Goal: Task Accomplishment & Management: Manage account settings

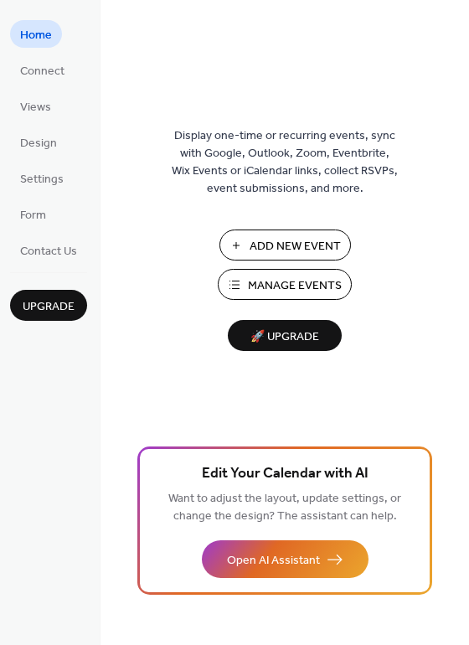
click at [245, 238] on button "Add New Event" at bounding box center [286, 245] width 132 height 31
click at [265, 284] on span "Manage Events" at bounding box center [295, 286] width 94 height 18
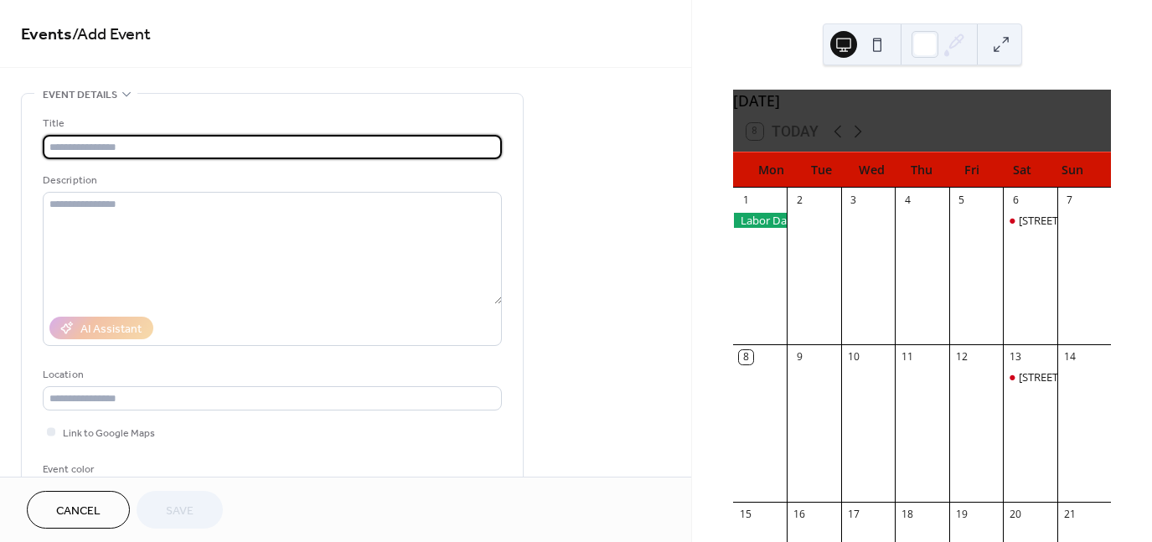
click at [144, 147] on input "text" at bounding box center [272, 147] width 459 height 24
click at [145, 147] on input "text" at bounding box center [272, 147] width 459 height 24
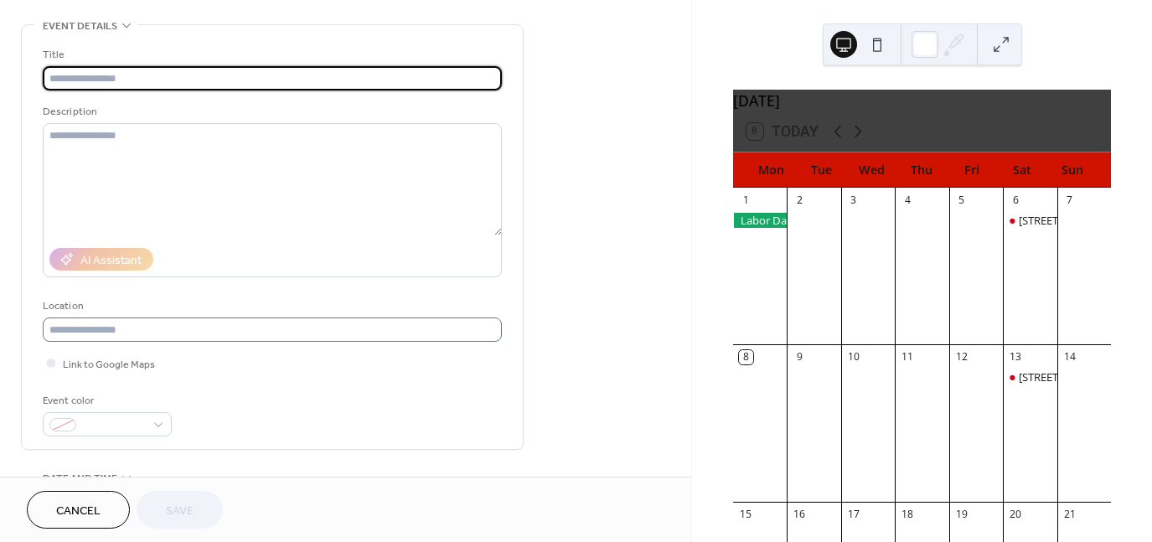
scroll to position [70, 0]
click at [140, 331] on input "text" at bounding box center [272, 329] width 459 height 24
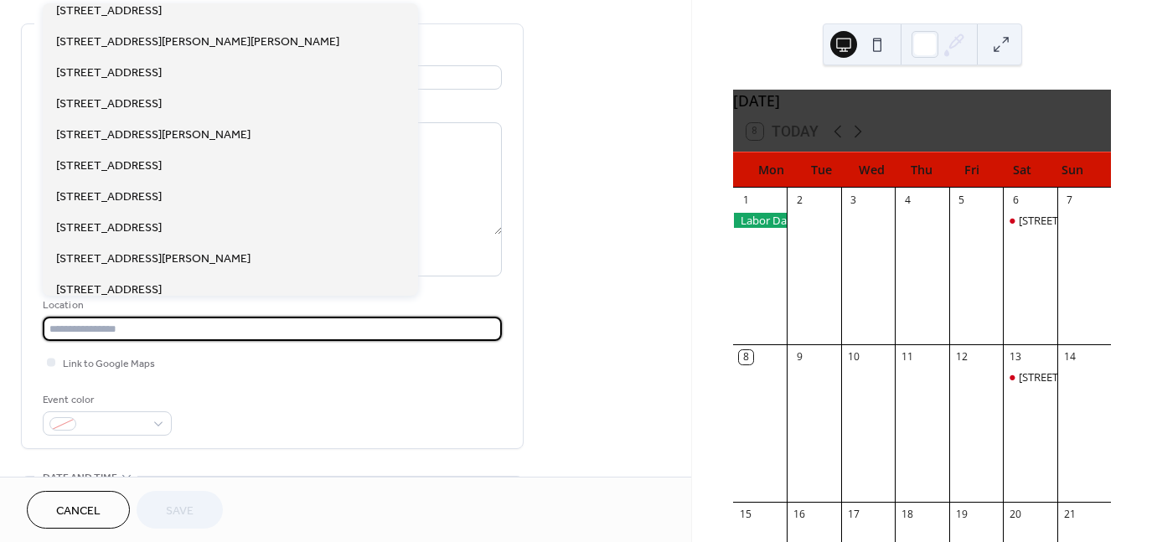
scroll to position [0, 0]
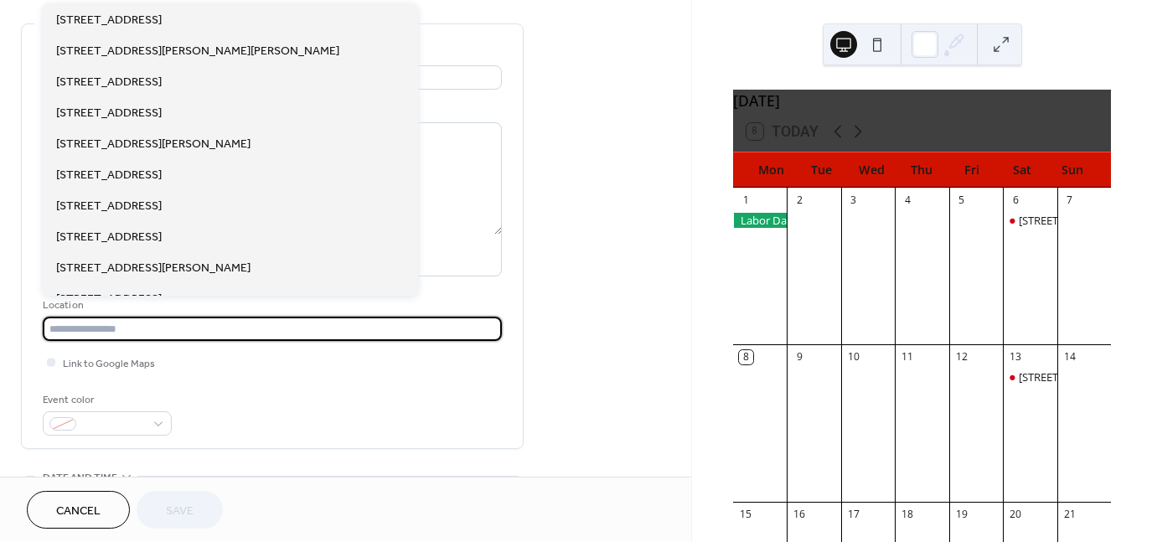
click at [597, 178] on div "**********" at bounding box center [345, 536] width 691 height 1026
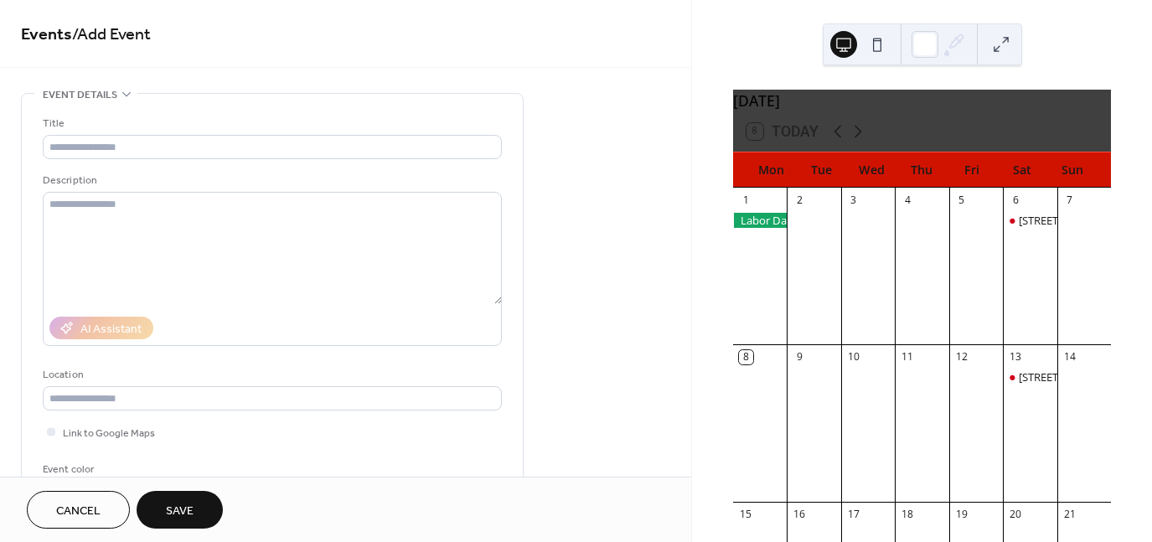
click at [125, 95] on div "•••" at bounding box center [272, 95] width 501 height 2
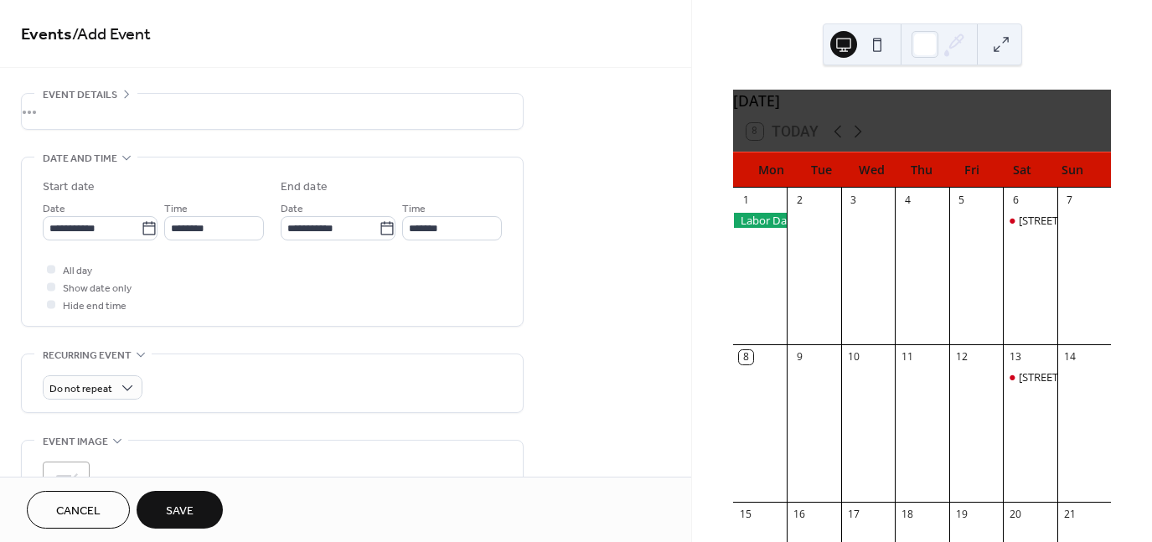
click at [125, 95] on div "•••" at bounding box center [272, 111] width 501 height 35
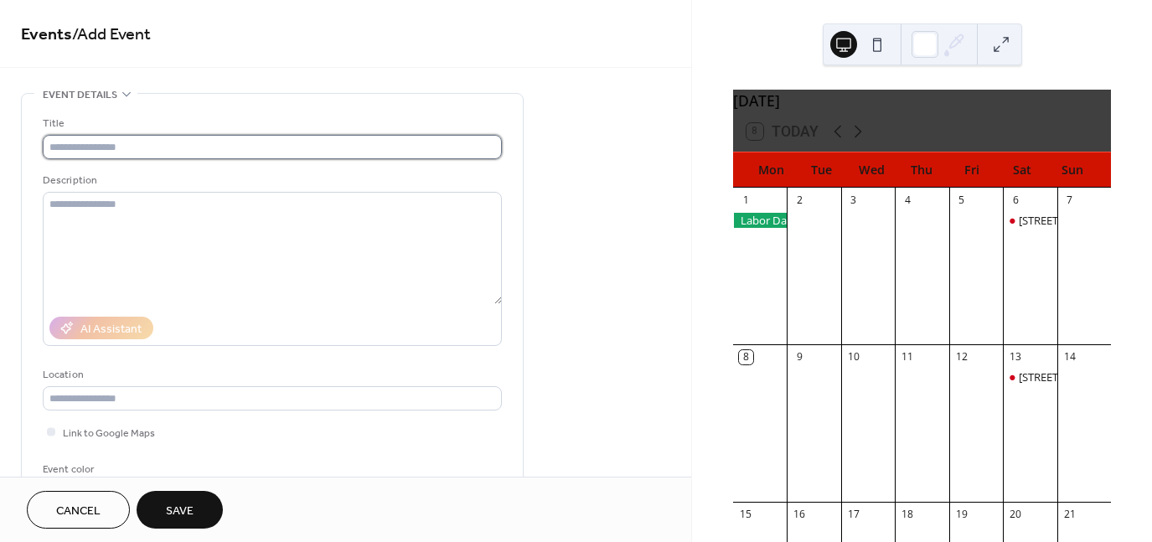
click at [192, 145] on input "text" at bounding box center [272, 147] width 459 height 24
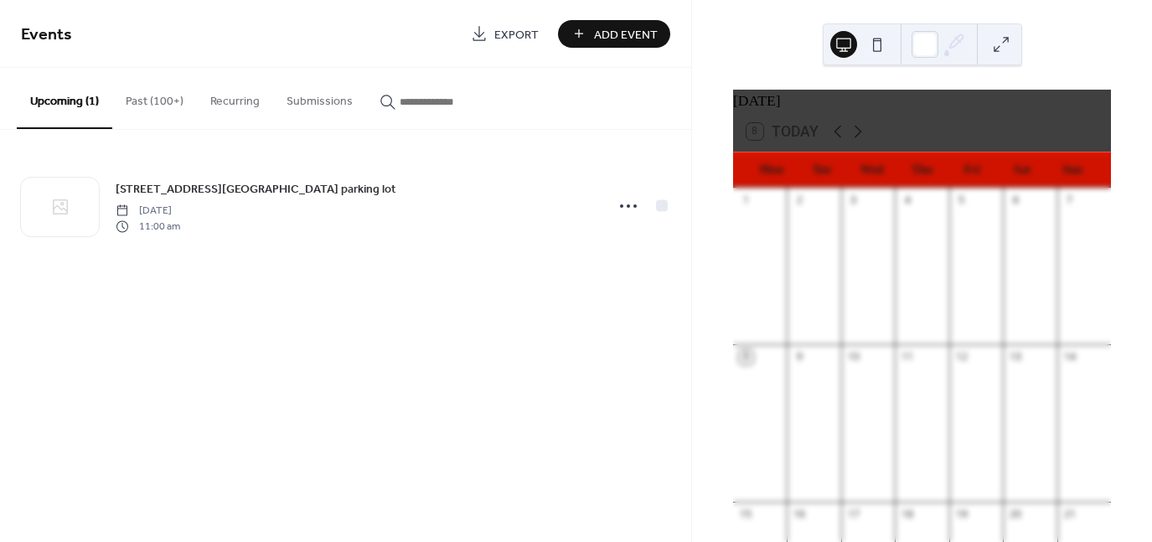
click at [159, 102] on button "Past (100+)" at bounding box center [154, 98] width 85 height 60
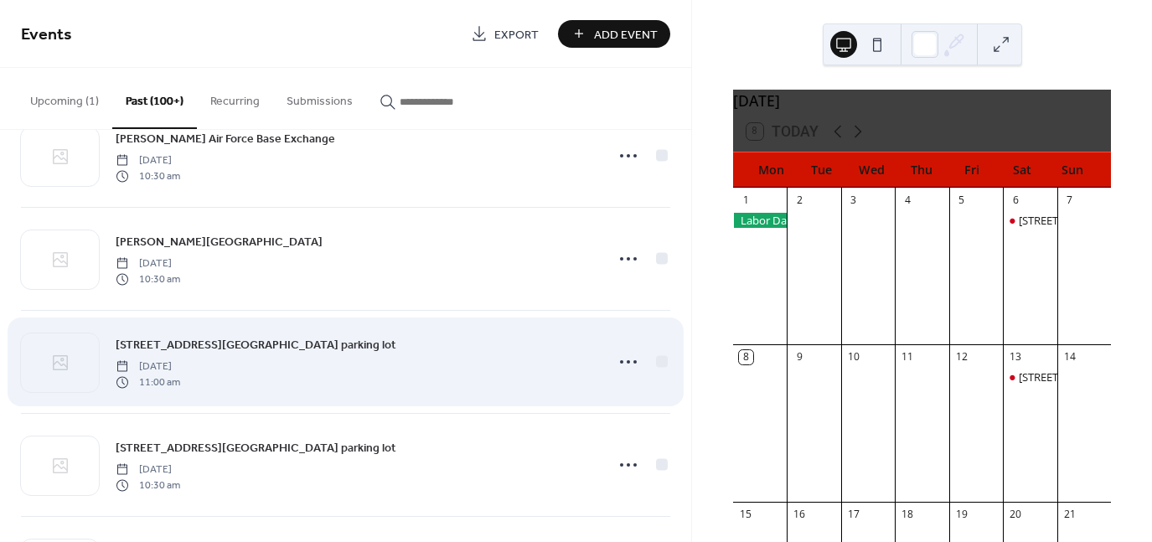
scroll to position [154, 0]
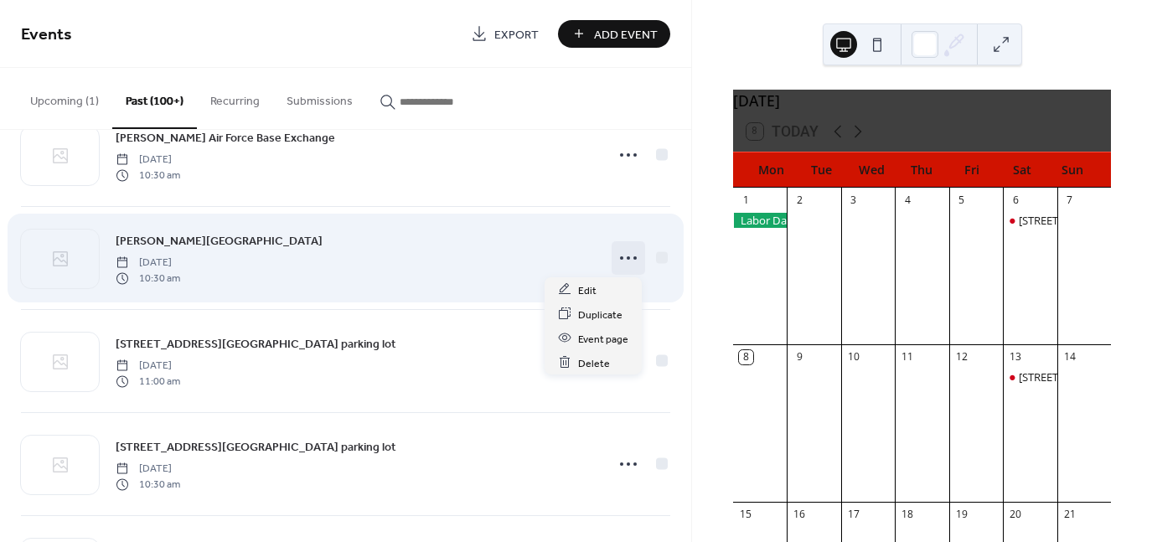
click at [620, 257] on circle at bounding box center [621, 257] width 3 height 3
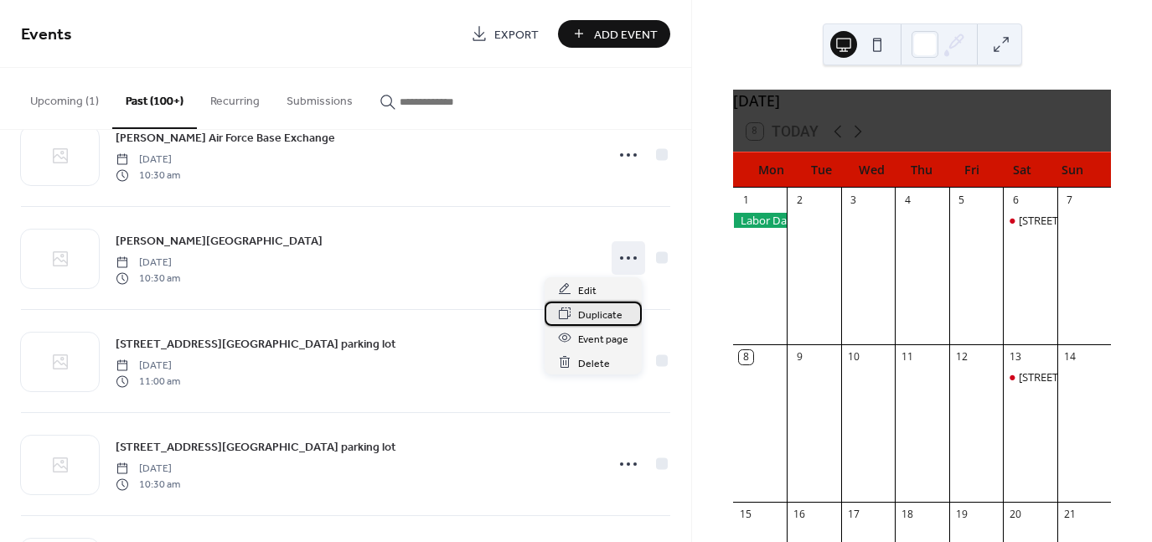
click at [602, 319] on span "Duplicate" at bounding box center [600, 315] width 44 height 18
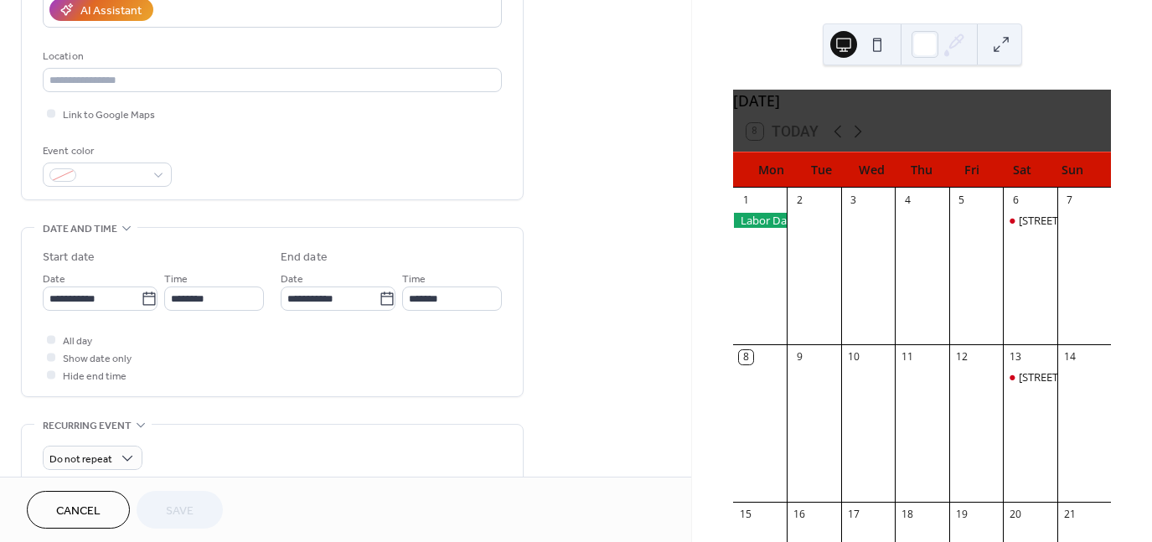
scroll to position [319, 0]
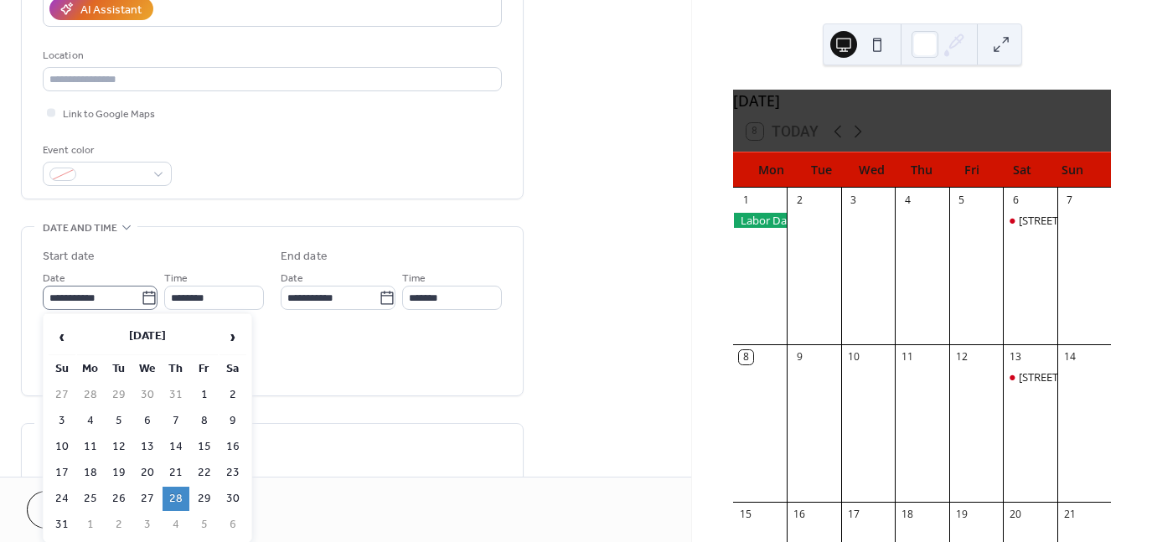
click at [143, 299] on icon at bounding box center [149, 298] width 17 height 17
click at [141, 299] on input "**********" at bounding box center [92, 298] width 98 height 24
click at [241, 338] on span "›" at bounding box center [232, 337] width 25 height 34
click at [173, 417] on td "11" at bounding box center [176, 421] width 27 height 24
type input "**********"
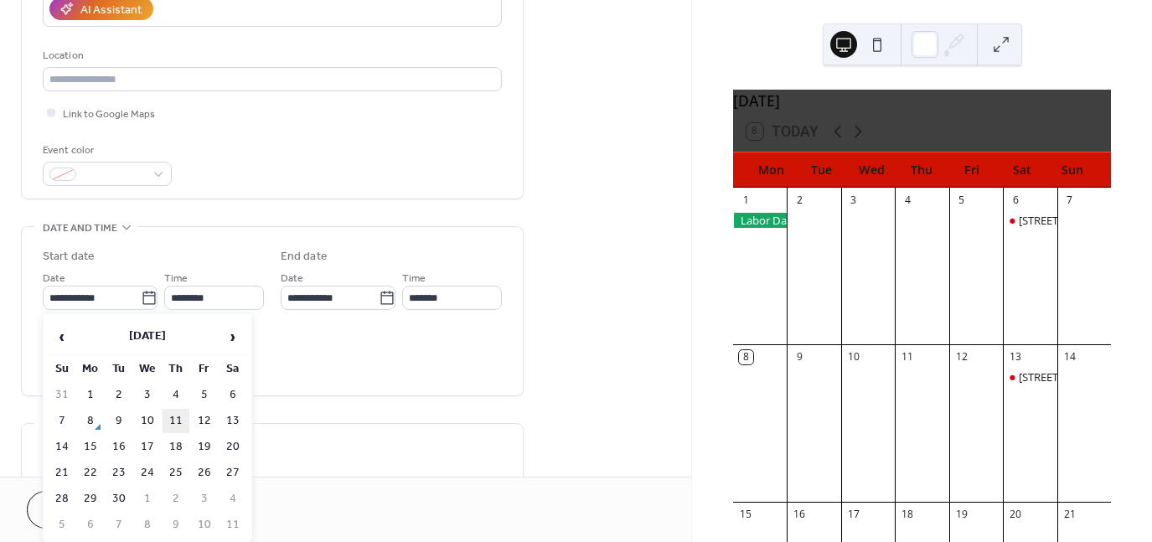
type input "**********"
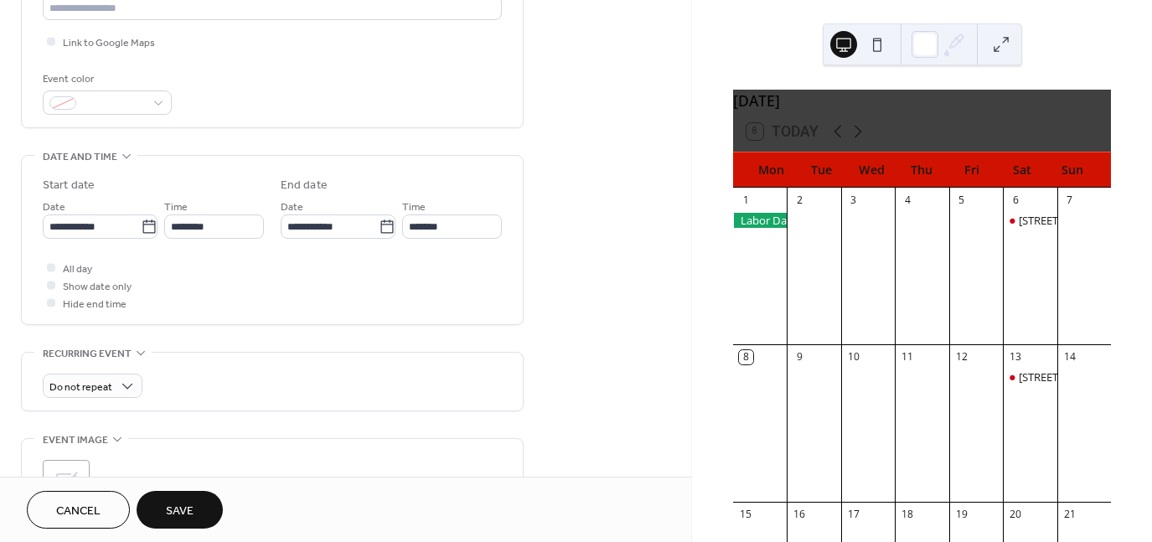
scroll to position [391, 0]
click at [199, 494] on button "Save" at bounding box center [180, 510] width 86 height 38
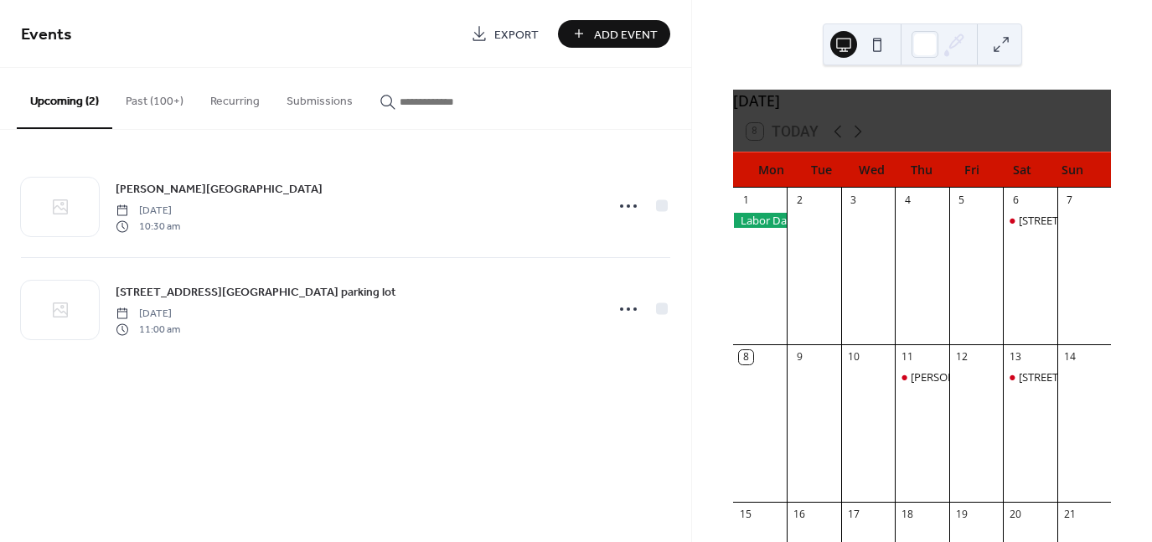
click at [166, 99] on button "Past (100+)" at bounding box center [154, 98] width 85 height 60
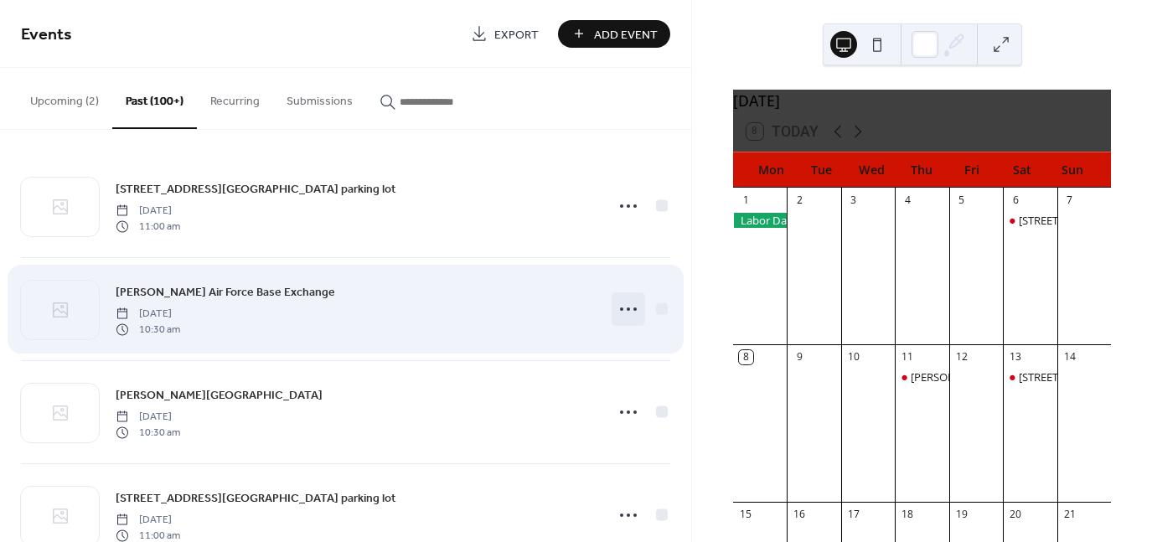
click at [624, 311] on icon at bounding box center [628, 309] width 27 height 27
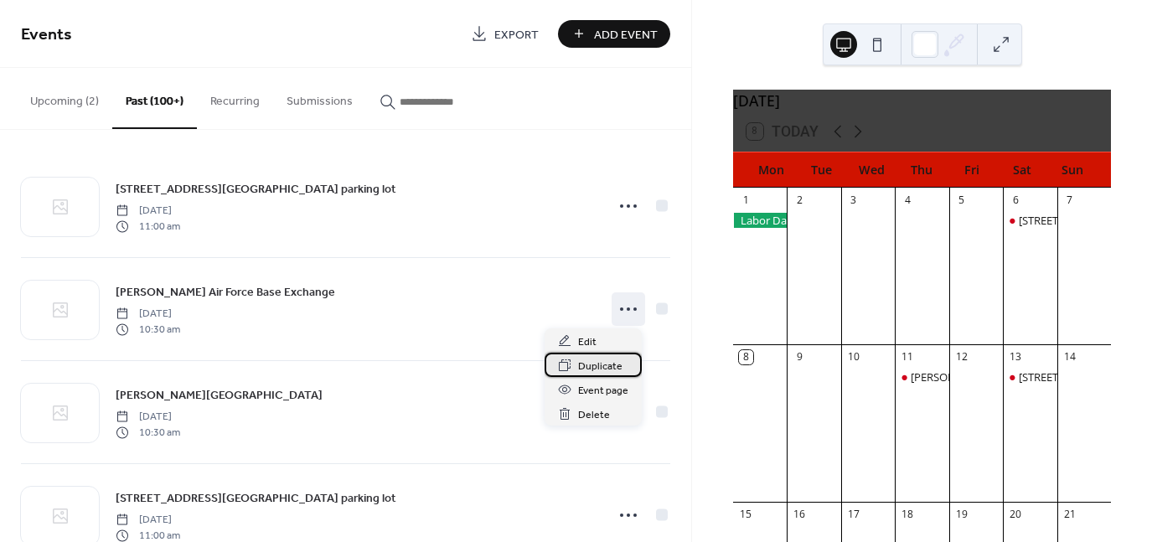
click at [609, 368] on span "Duplicate" at bounding box center [600, 367] width 44 height 18
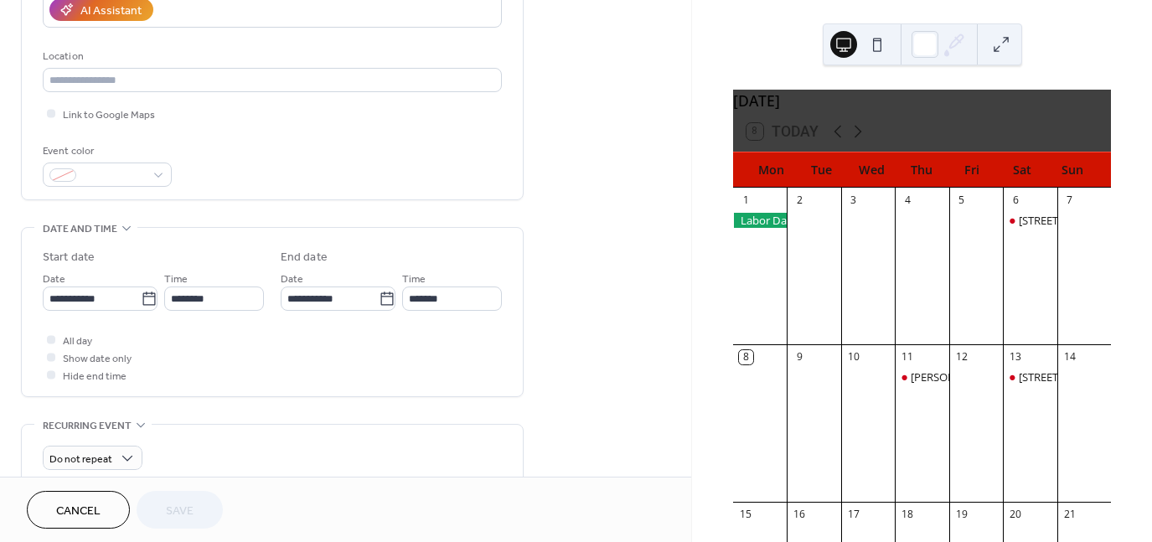
scroll to position [318, 0]
click at [144, 297] on icon at bounding box center [149, 299] width 17 height 17
click at [141, 297] on input "**********" at bounding box center [92, 299] width 98 height 24
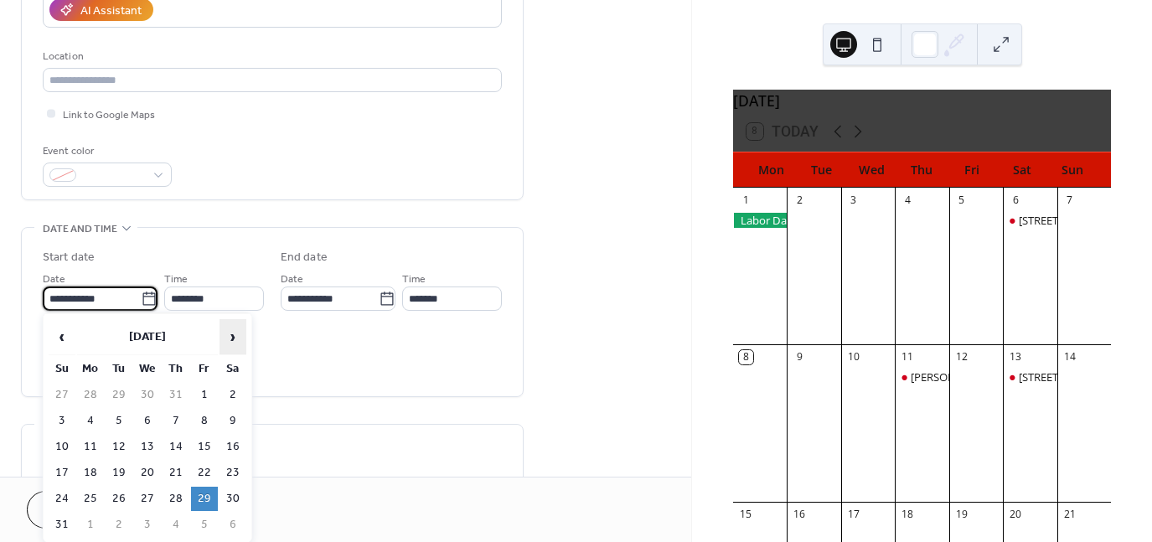
click at [240, 330] on span "›" at bounding box center [232, 337] width 25 height 34
click at [208, 420] on td "12" at bounding box center [204, 421] width 27 height 24
type input "**********"
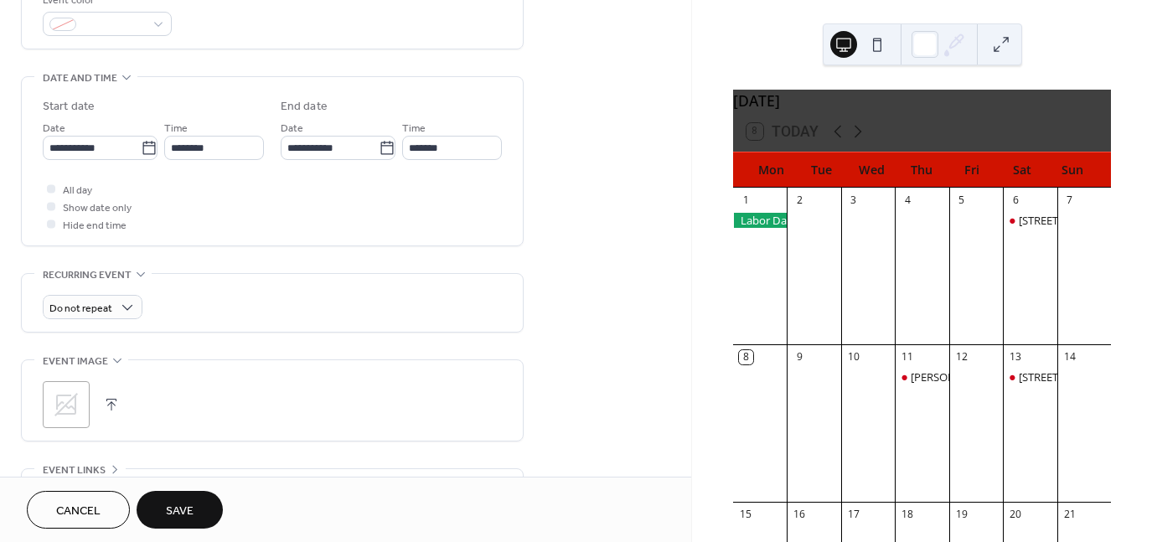
scroll to position [470, 0]
click at [201, 509] on button "Save" at bounding box center [180, 510] width 86 height 38
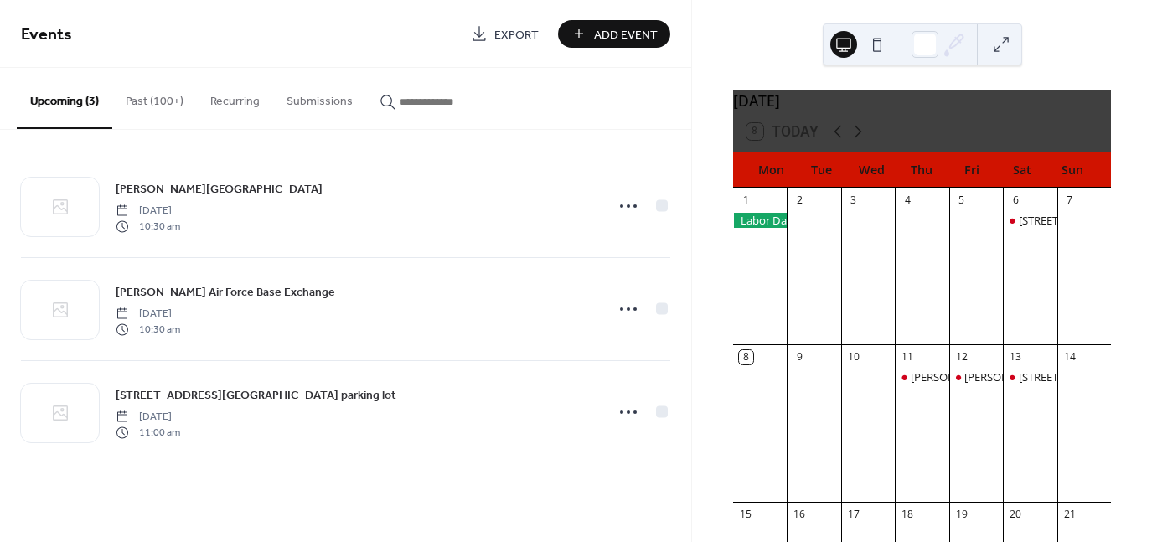
click at [168, 102] on button "Past (100+)" at bounding box center [154, 98] width 85 height 60
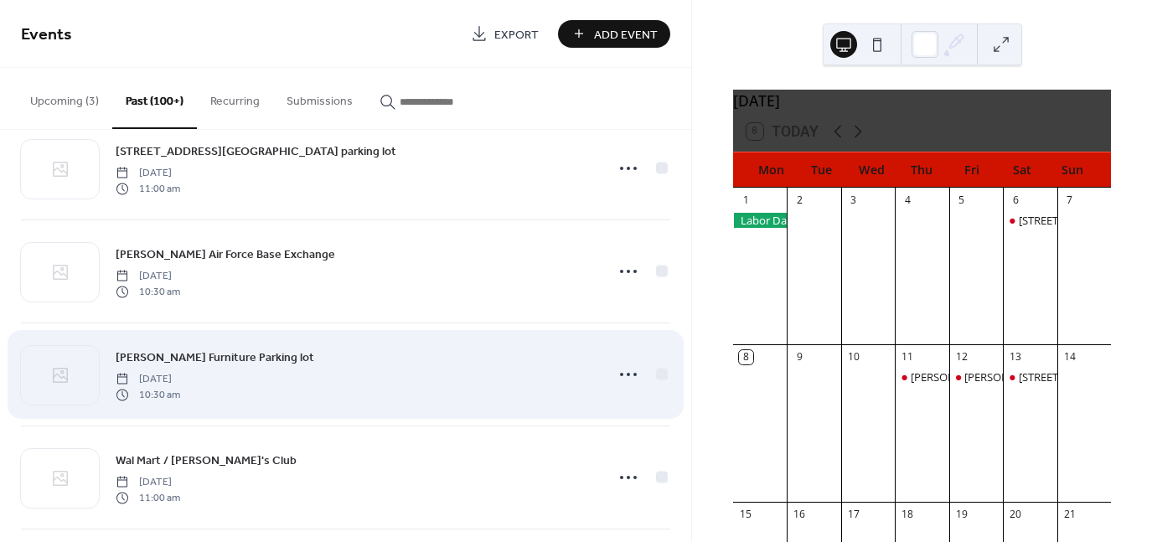
scroll to position [1790, 0]
click at [622, 374] on icon at bounding box center [628, 374] width 27 height 27
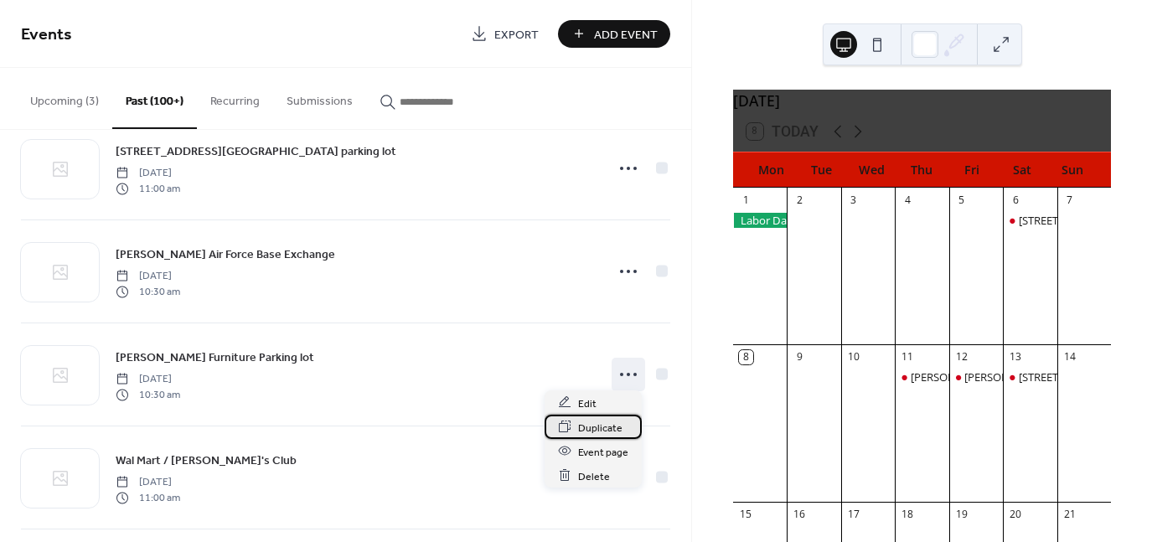
click at [603, 431] on span "Duplicate" at bounding box center [600, 428] width 44 height 18
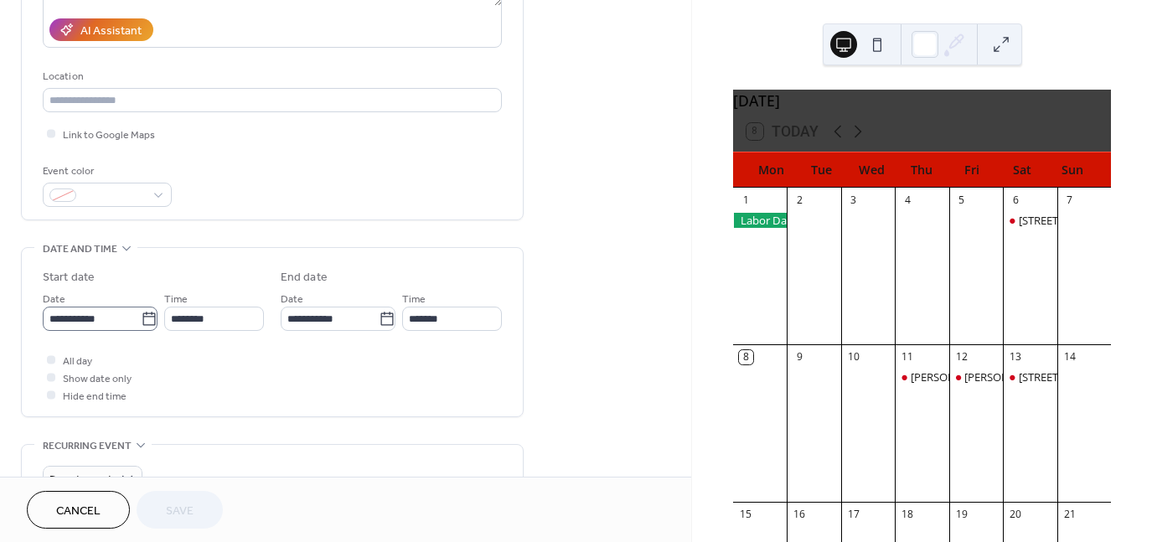
scroll to position [299, 0]
click at [142, 313] on icon at bounding box center [149, 318] width 17 height 17
click at [141, 313] on input "**********" at bounding box center [92, 318] width 98 height 24
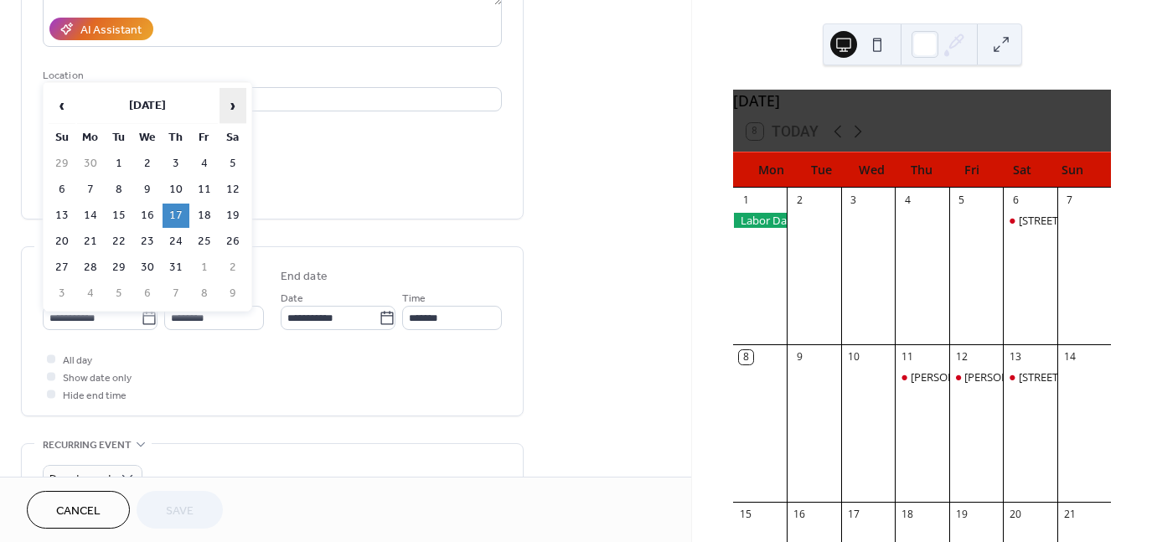
click at [230, 108] on span "›" at bounding box center [232, 106] width 25 height 34
click at [176, 212] on td "18" at bounding box center [176, 216] width 27 height 24
type input "**********"
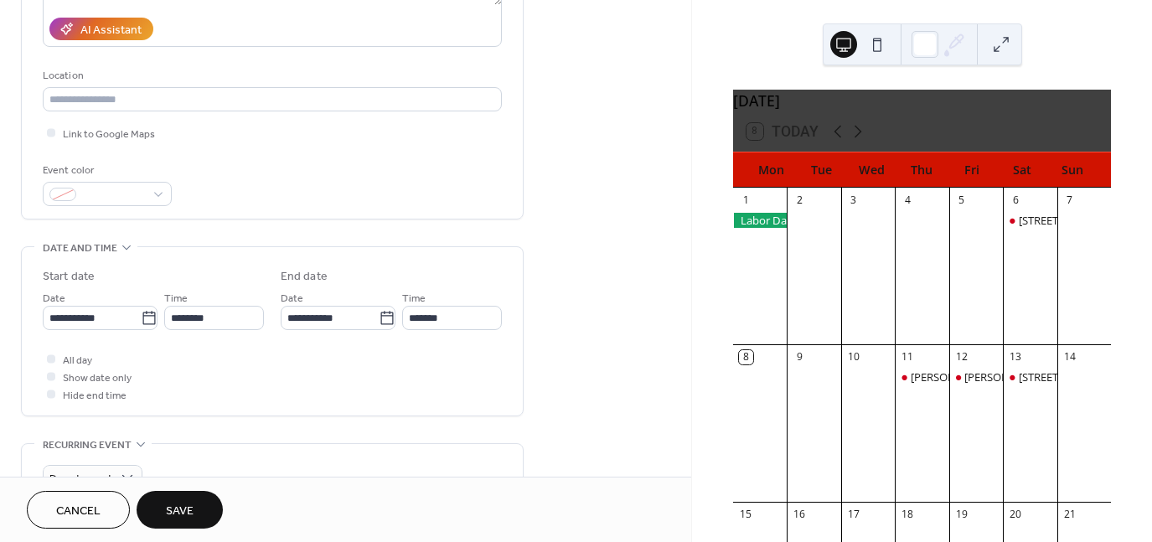
click at [167, 507] on span "Save" at bounding box center [180, 512] width 28 height 18
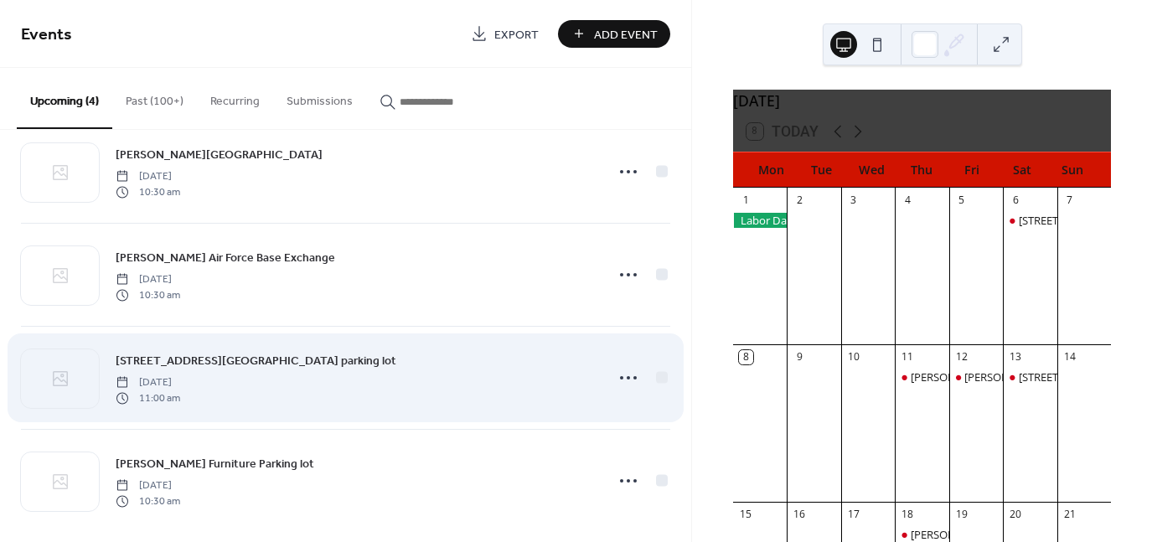
scroll to position [48, 0]
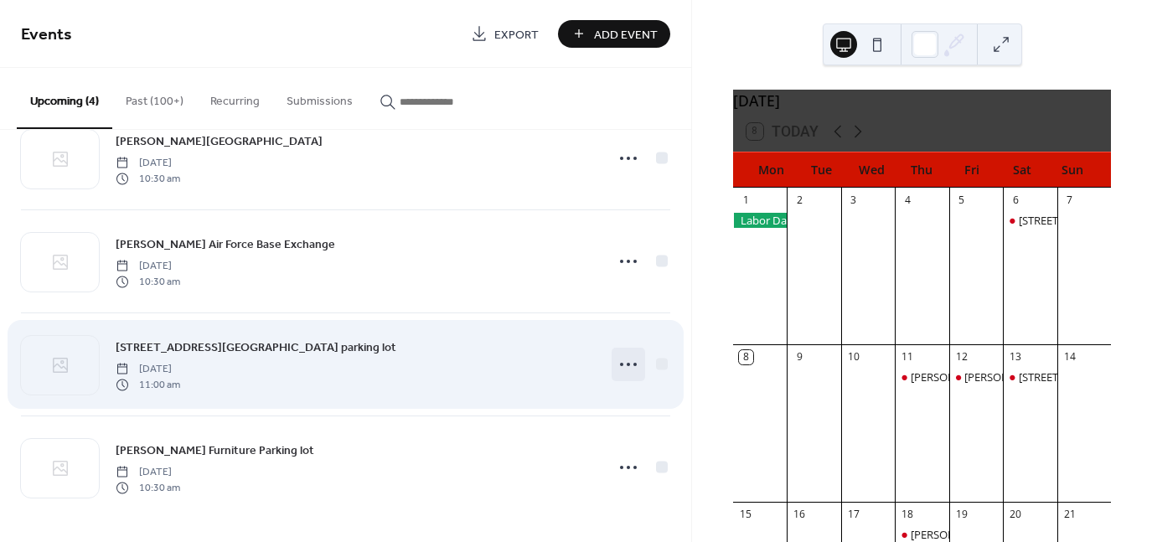
click at [626, 355] on icon at bounding box center [628, 364] width 27 height 27
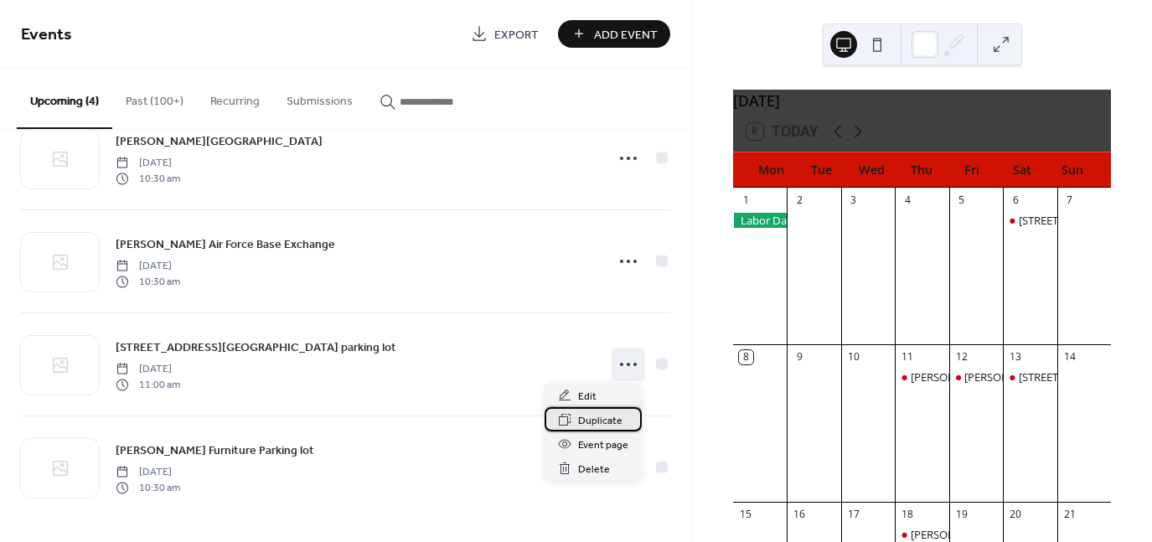
click at [589, 420] on span "Duplicate" at bounding box center [600, 421] width 44 height 18
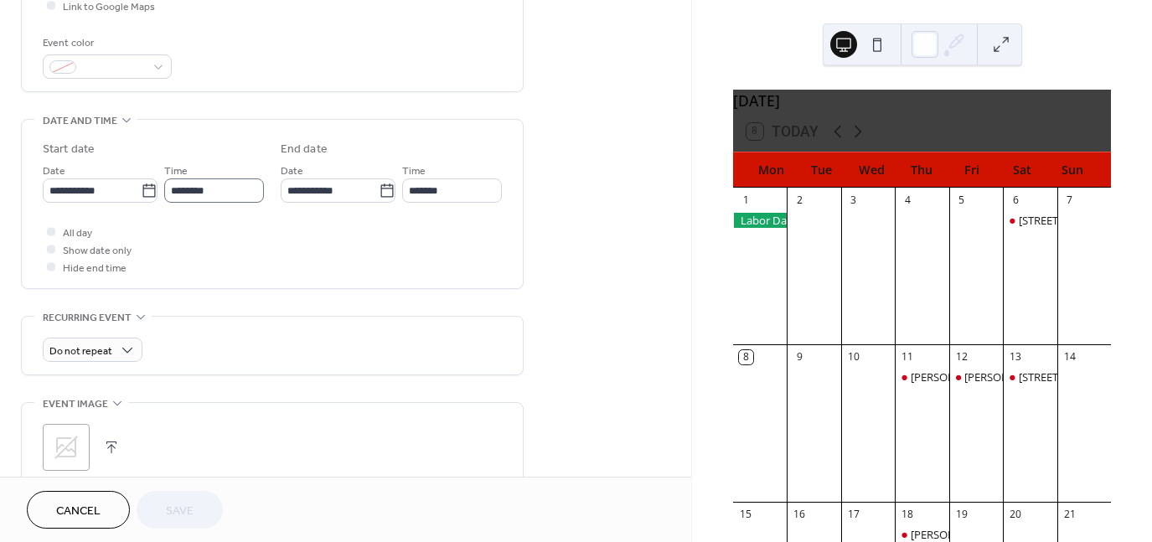
scroll to position [427, 0]
click at [145, 189] on icon at bounding box center [149, 190] width 17 height 17
click at [141, 189] on input "**********" at bounding box center [92, 190] width 98 height 24
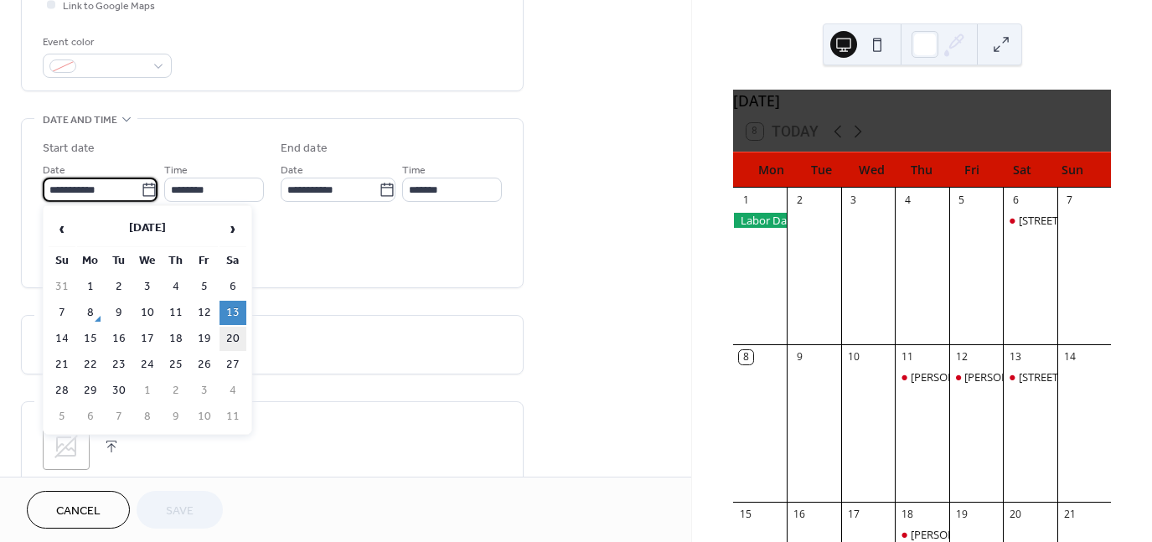
click at [236, 338] on td "20" at bounding box center [233, 339] width 27 height 24
type input "**********"
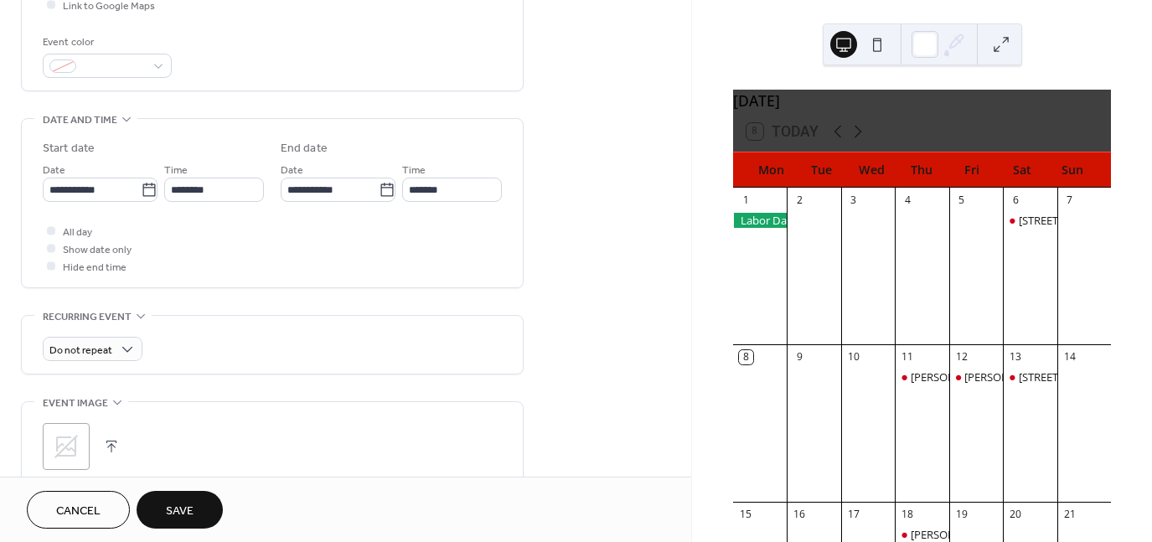
drag, startPoint x: 180, startPoint y: 517, endPoint x: 189, endPoint y: 511, distance: 10.9
click at [188, 511] on span "Save" at bounding box center [180, 512] width 28 height 18
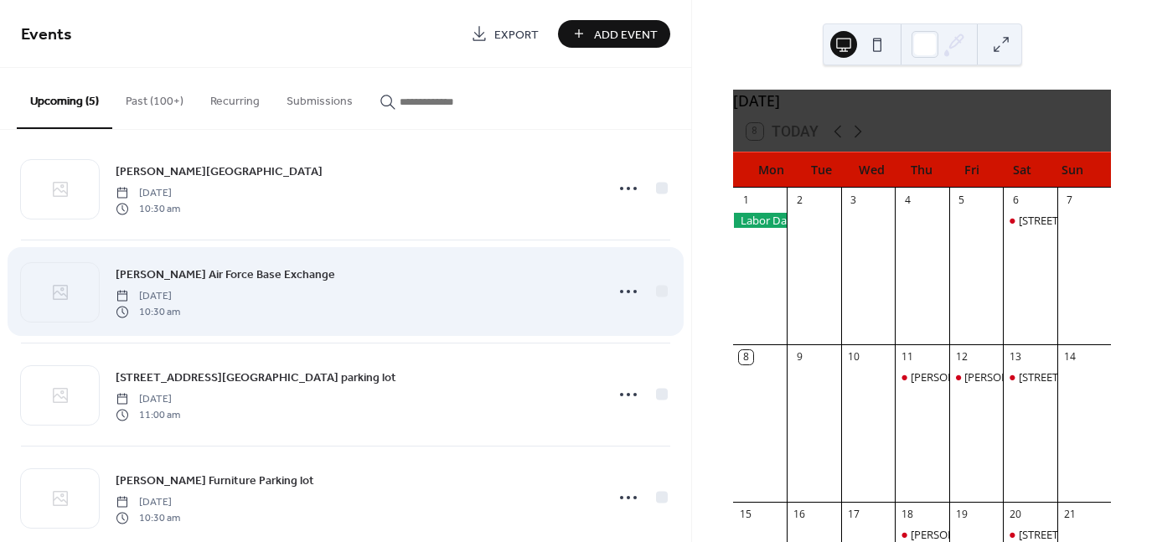
scroll to position [151, 0]
